Goal: Task Accomplishment & Management: Use online tool/utility

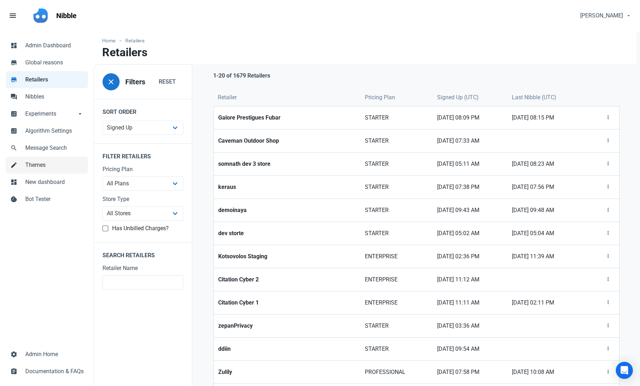
click at [37, 164] on span "Themes" at bounding box center [54, 165] width 58 height 9
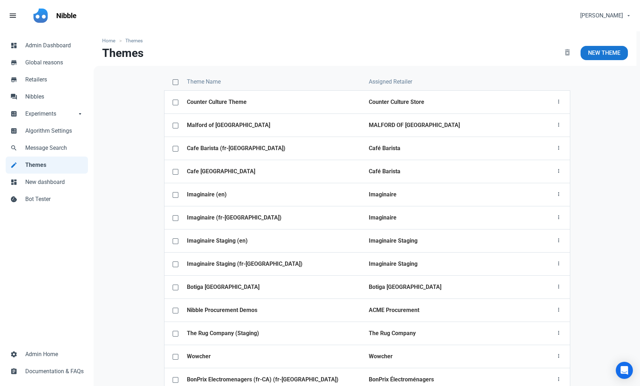
click at [568, 53] on span "New Theme" at bounding box center [604, 53] width 32 height 9
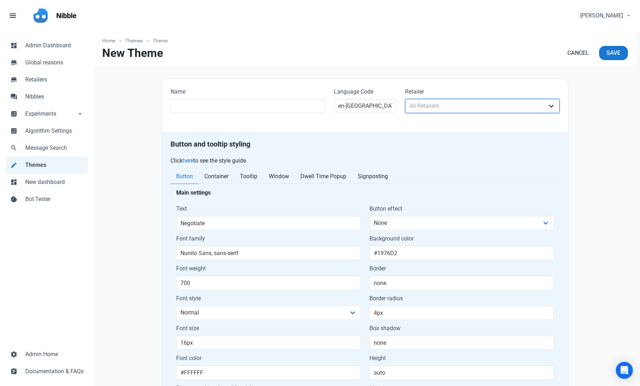
click at [433, 104] on select "All Retailers hopefast ?????????? ?????? ????Jessiz Boutique???? 14karat 1867de…" at bounding box center [482, 106] width 155 height 14
select select "1674"
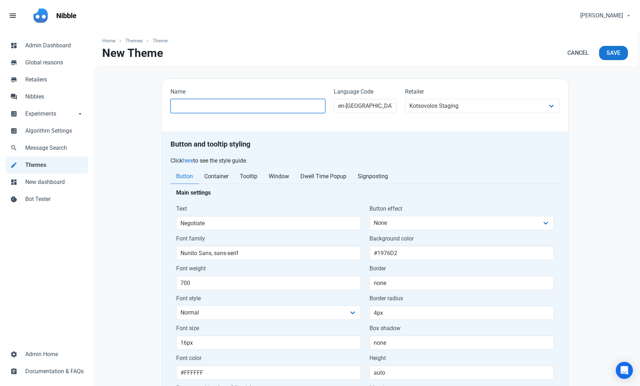
click at [258, 107] on input "text" at bounding box center [247, 106] width 155 height 14
type input "Kotsovolos Staging"
click at [568, 56] on span "Save" at bounding box center [613, 53] width 14 height 9
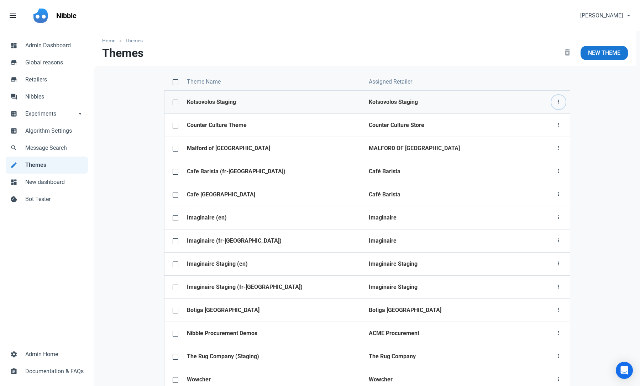
click at [557, 100] on icon "button" at bounding box center [558, 102] width 6 height 9
click at [530, 144] on link "Theme configurator" at bounding box center [532, 143] width 67 height 12
